Goal: Contribute content

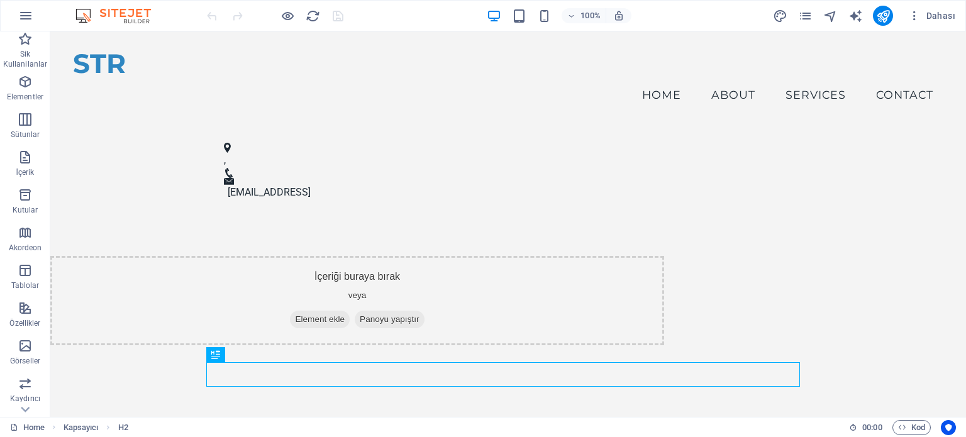
click at [121, 11] on img at bounding box center [119, 15] width 94 height 15
click at [13, 14] on button "button" at bounding box center [26, 16] width 30 height 30
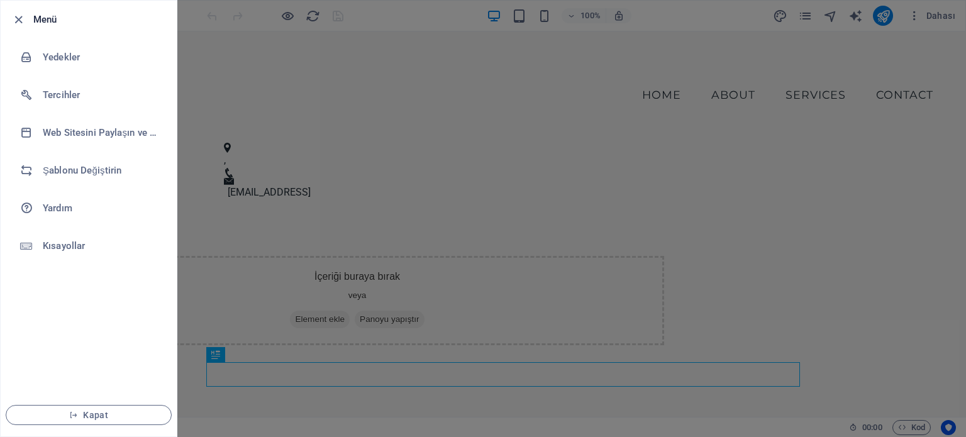
click at [9, 16] on li "Menü" at bounding box center [89, 20] width 176 height 38
click at [15, 14] on icon "button" at bounding box center [18, 20] width 14 height 14
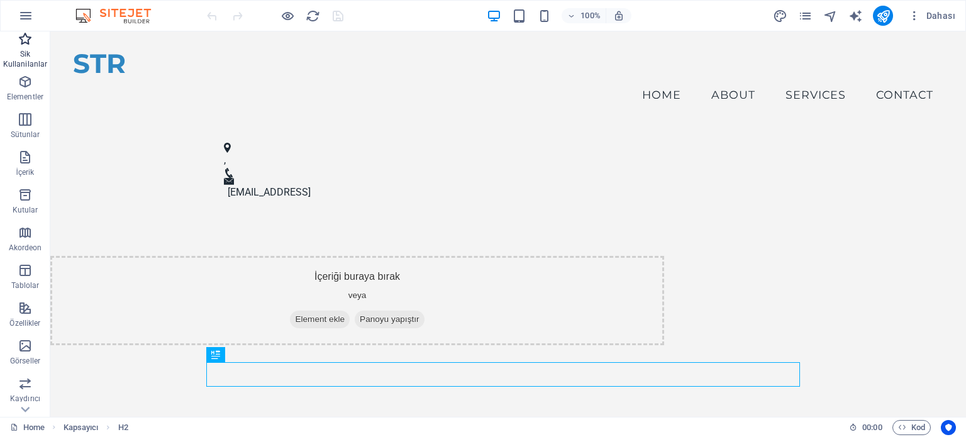
click at [29, 56] on p "Sik Kullanilanlar" at bounding box center [25, 59] width 50 height 20
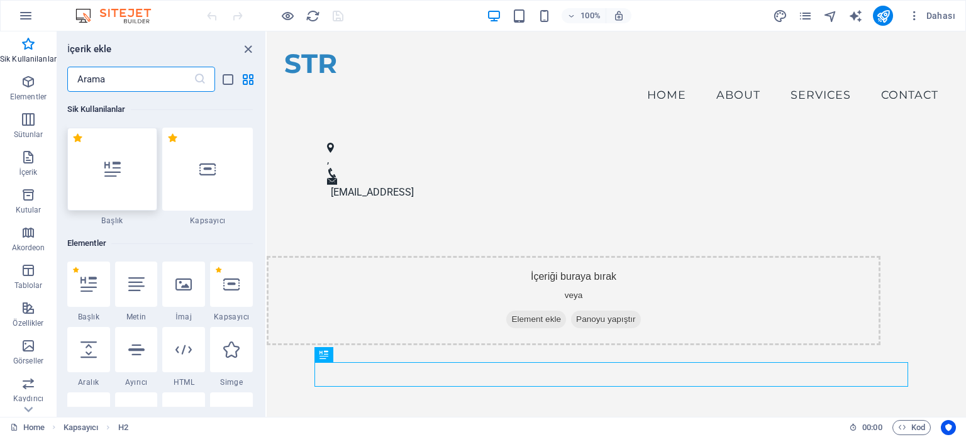
click at [130, 158] on div at bounding box center [112, 169] width 91 height 83
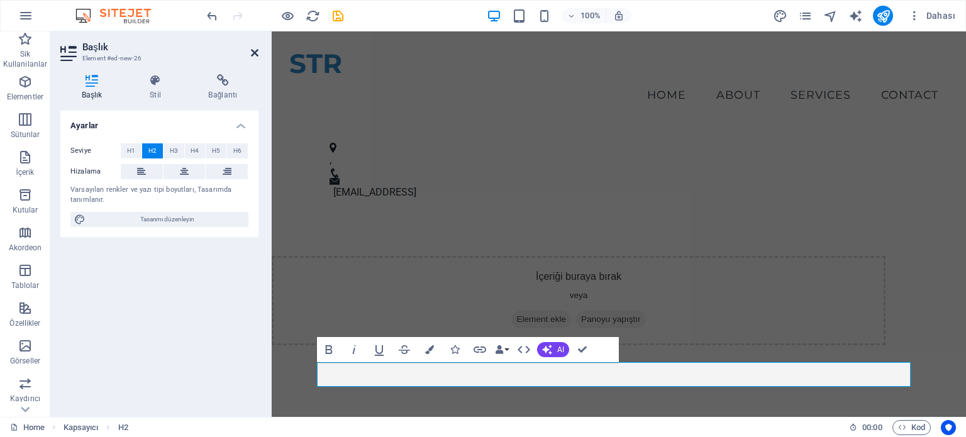
click at [255, 53] on icon at bounding box center [255, 53] width 8 height 10
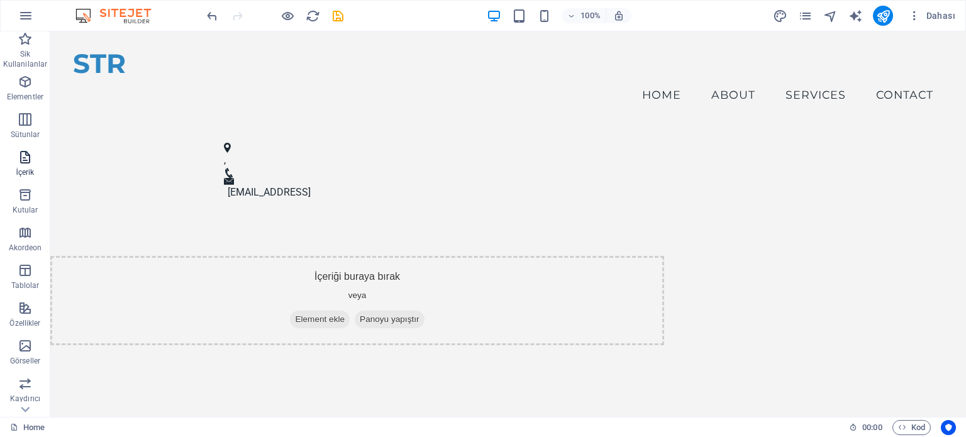
click at [23, 159] on icon "button" at bounding box center [25, 157] width 15 height 15
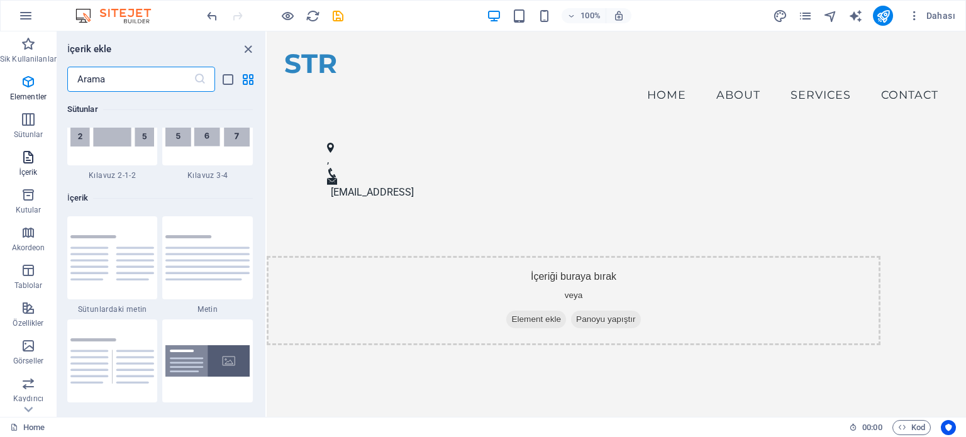
scroll to position [2201, 0]
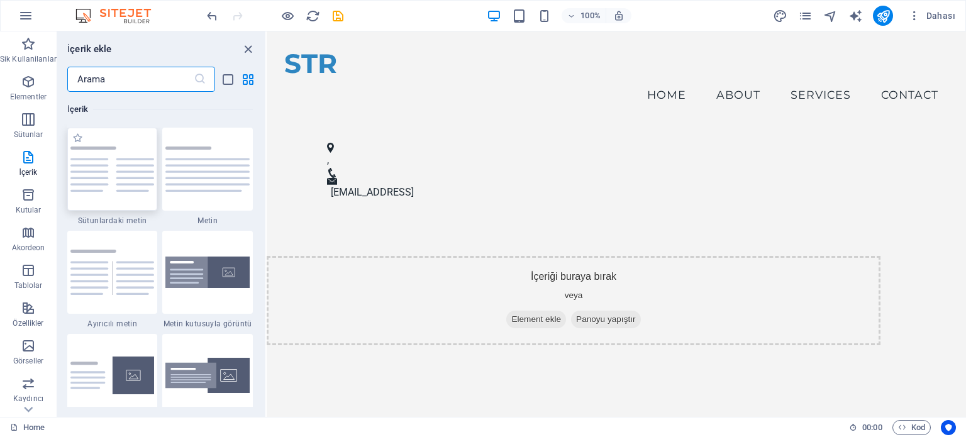
click at [108, 157] on img at bounding box center [112, 169] width 84 height 45
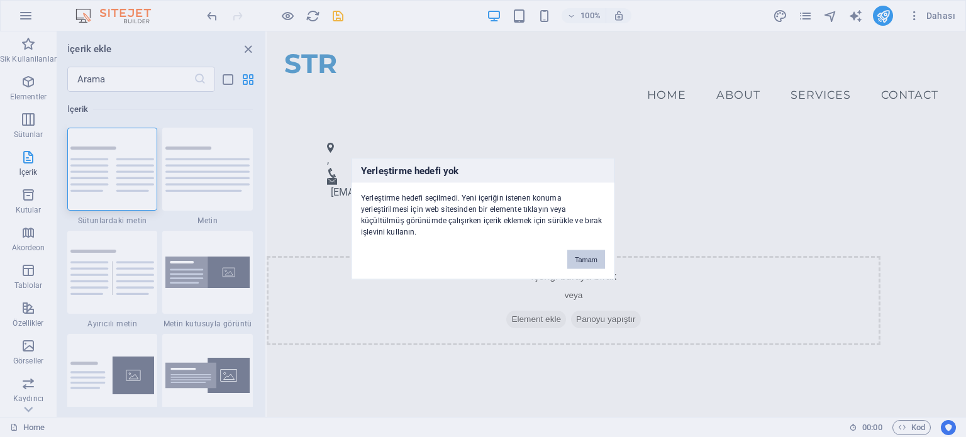
click at [584, 255] on button "Tamam" at bounding box center [586, 259] width 38 height 19
